Goal: Task Accomplishment & Management: Use online tool/utility

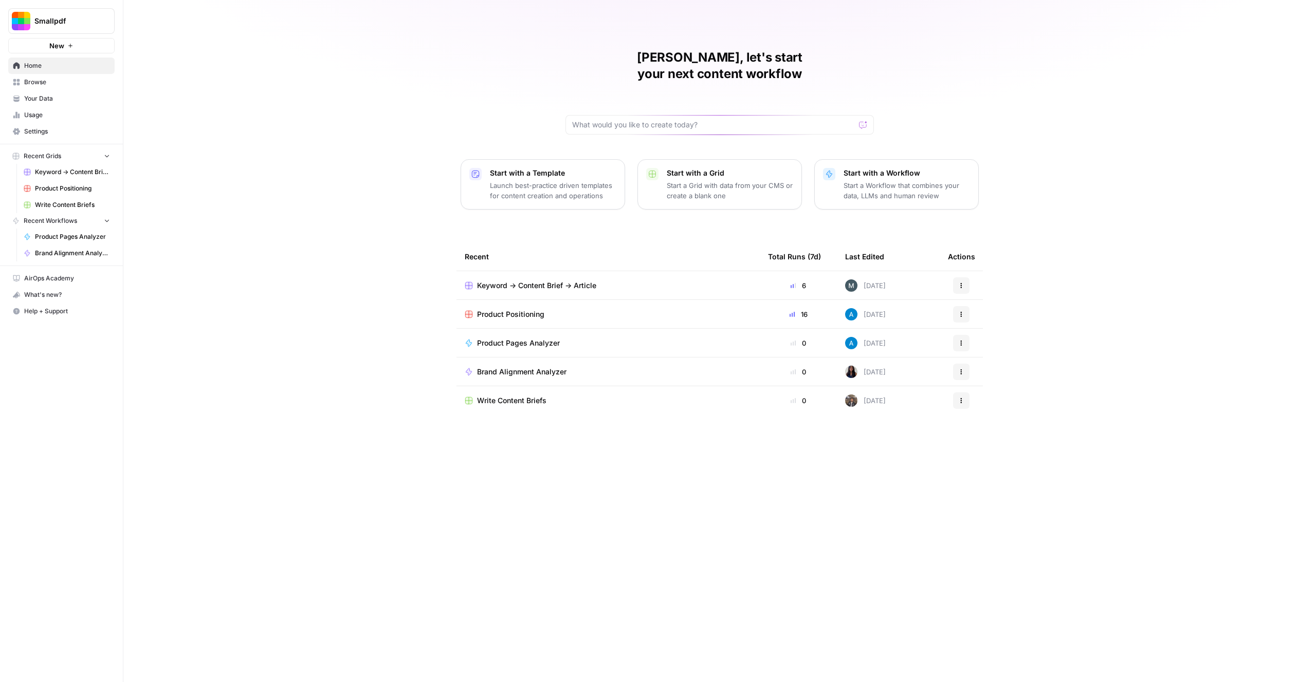
click at [397, 308] on div "[PERSON_NAME], let's start your next content workflow Start with a Template Lau…" at bounding box center [719, 341] width 1192 height 682
click at [520, 309] on span "Product Positioning" at bounding box center [510, 314] width 67 height 10
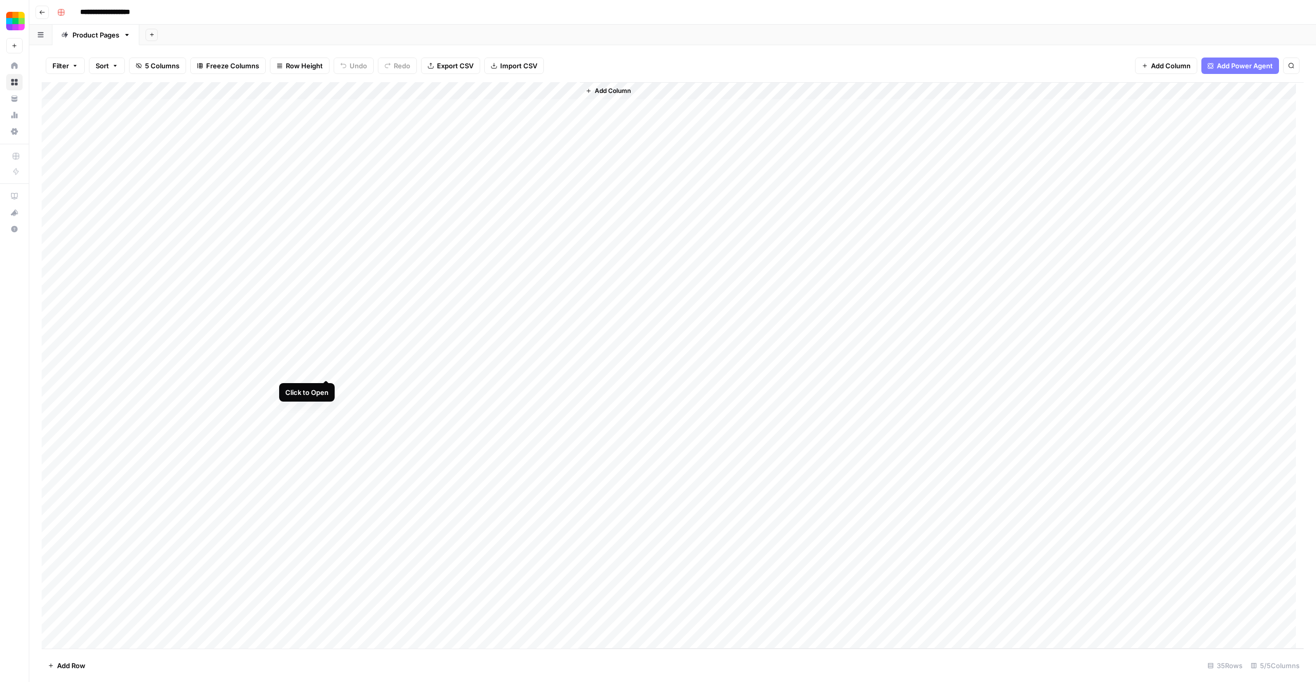
click at [324, 367] on div "Add Column" at bounding box center [673, 365] width 1262 height 567
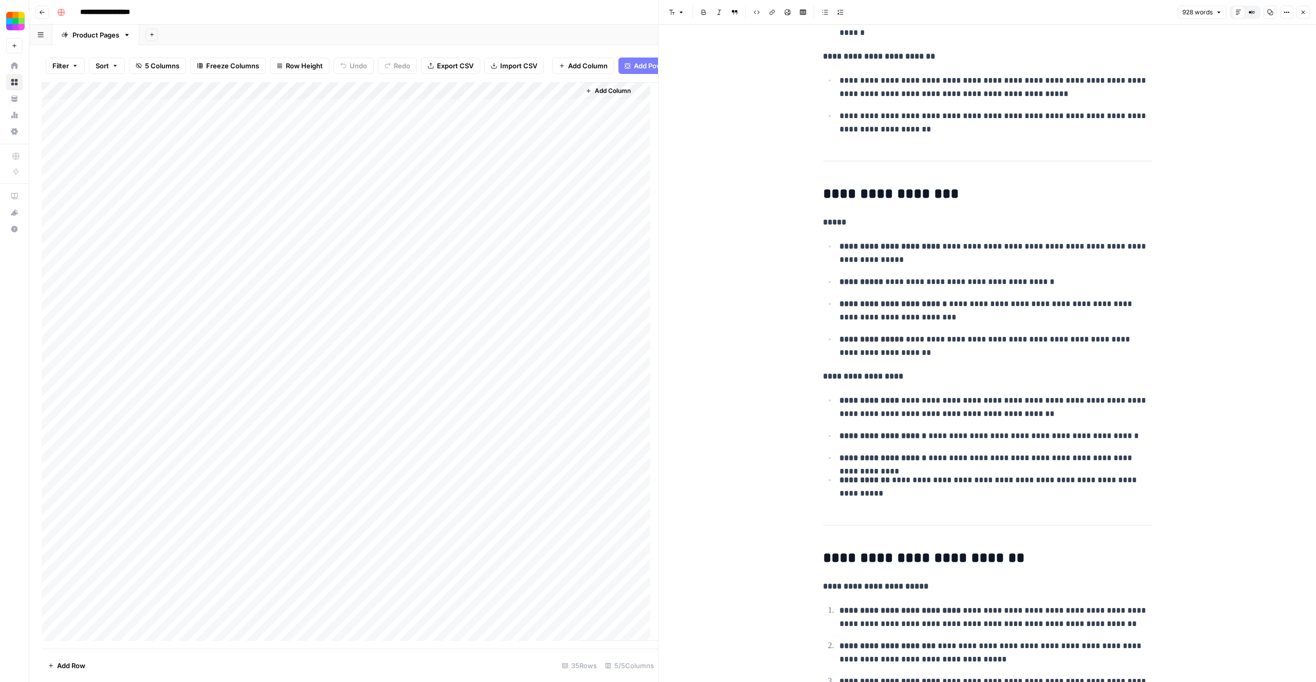
scroll to position [2192, 0]
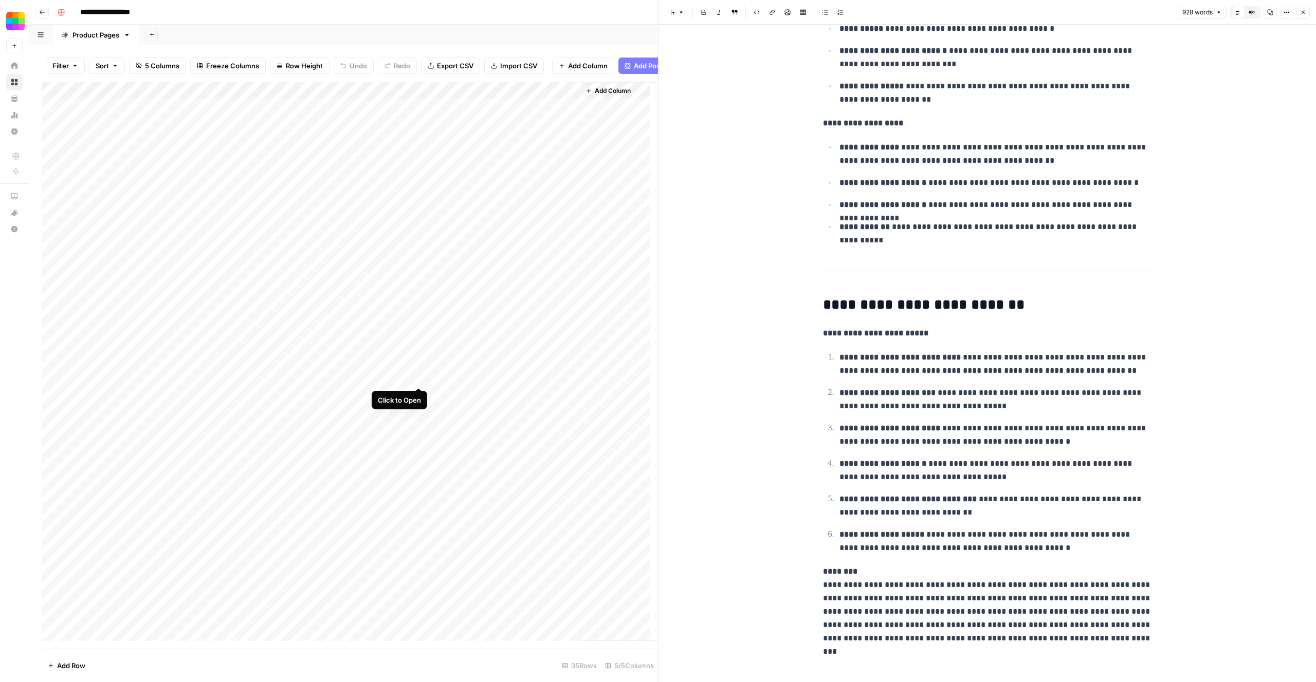
click at [418, 376] on div "Add Column" at bounding box center [350, 361] width 616 height 559
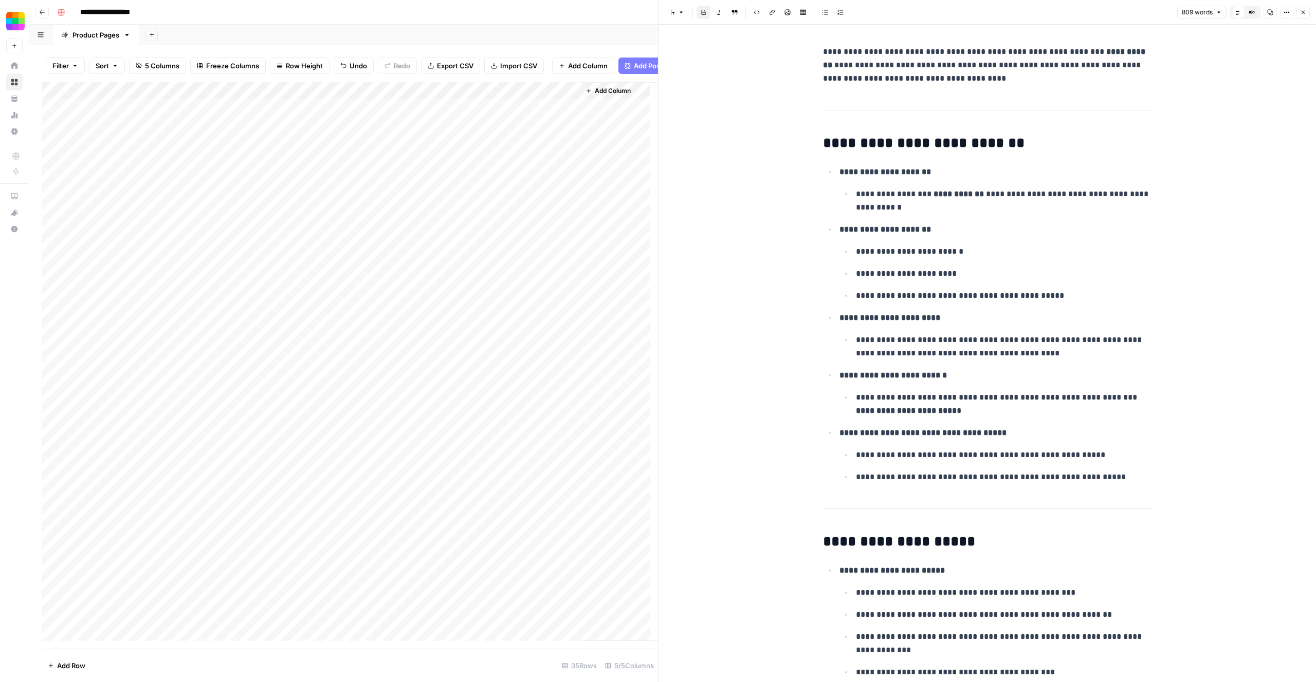
scroll to position [271, 0]
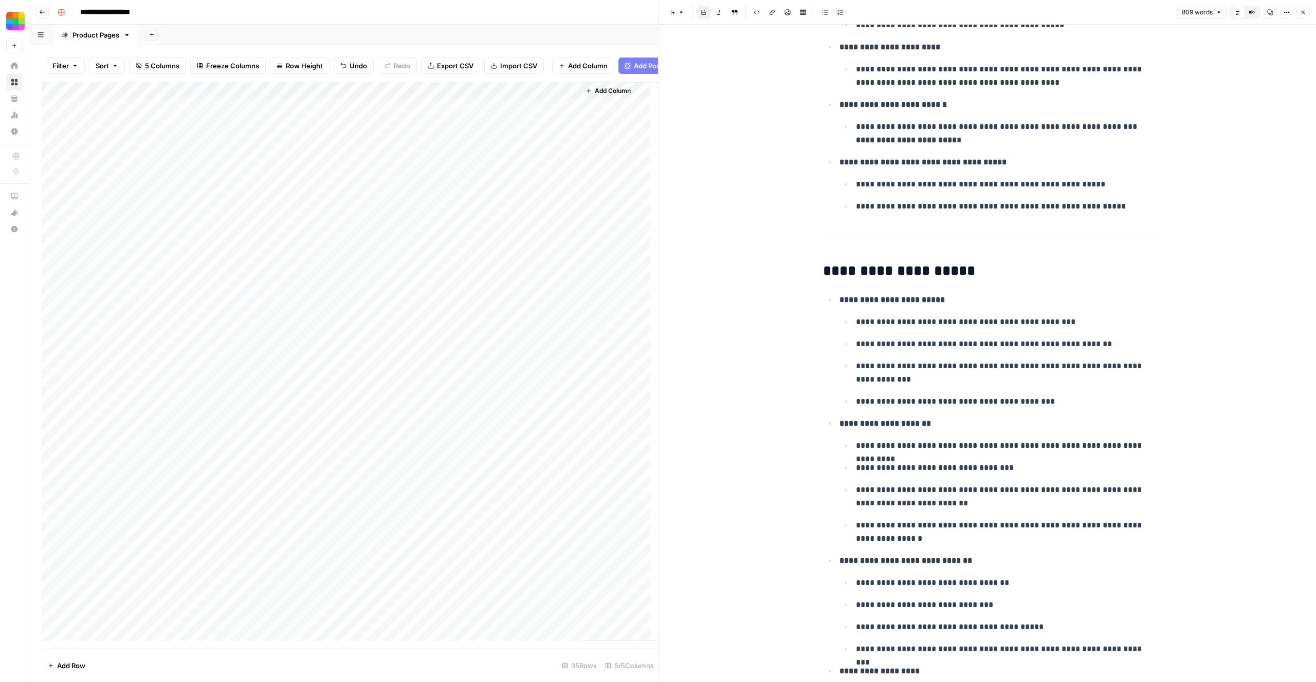
click at [212, 7] on div "**********" at bounding box center [679, 12] width 1252 height 16
click at [44, 13] on icon "button" at bounding box center [42, 12] width 6 height 6
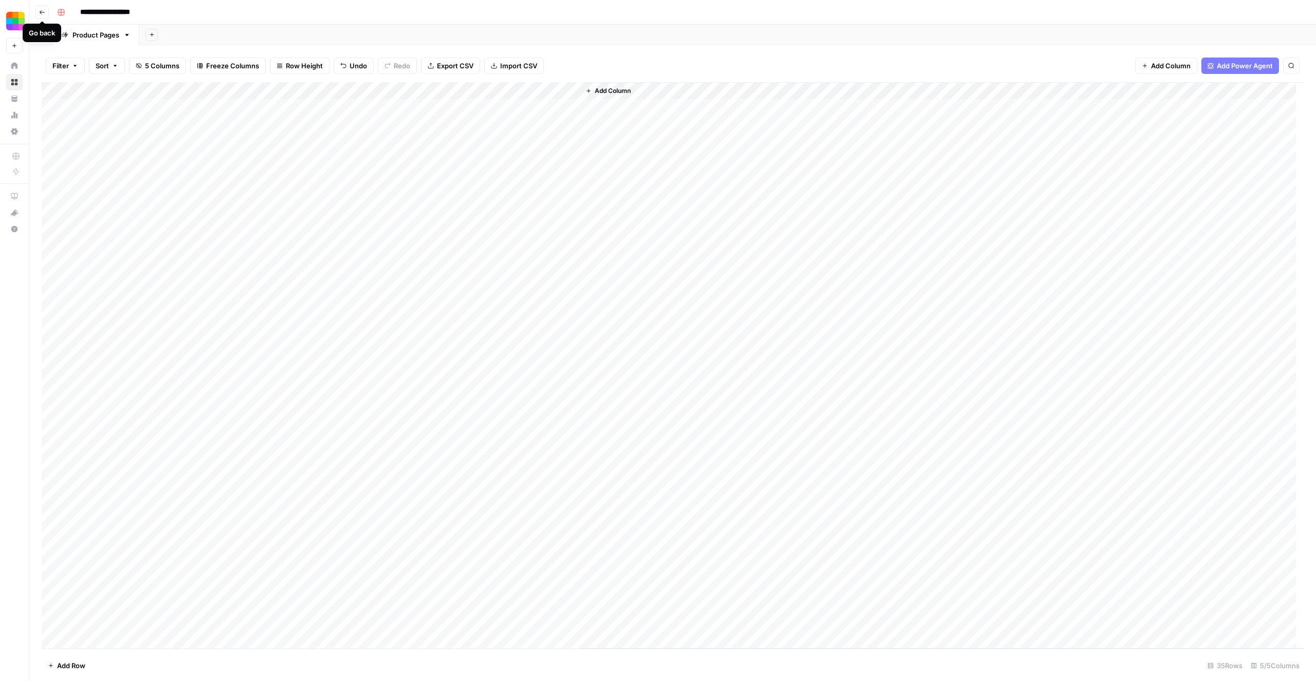
click at [42, 9] on icon "button" at bounding box center [42, 12] width 6 height 6
